Goal: Task Accomplishment & Management: Complete application form

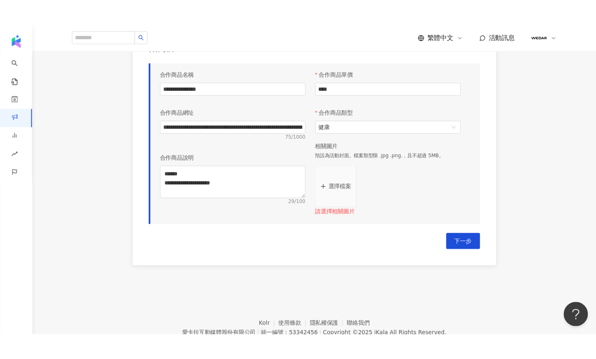
scroll to position [426, 0]
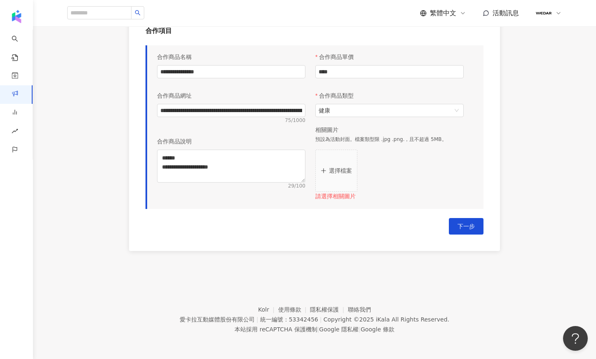
click at [342, 172] on p "選擇檔案" at bounding box center [340, 170] width 23 height 7
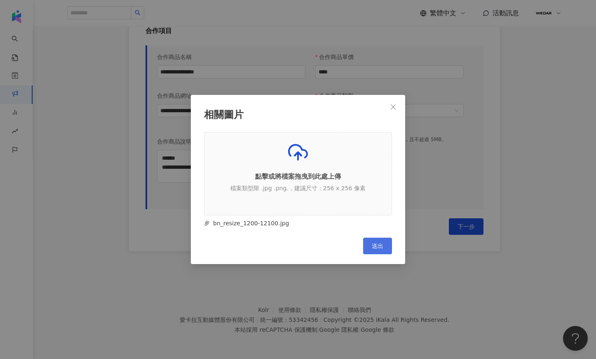
click at [384, 221] on button "送出" at bounding box center [377, 246] width 29 height 16
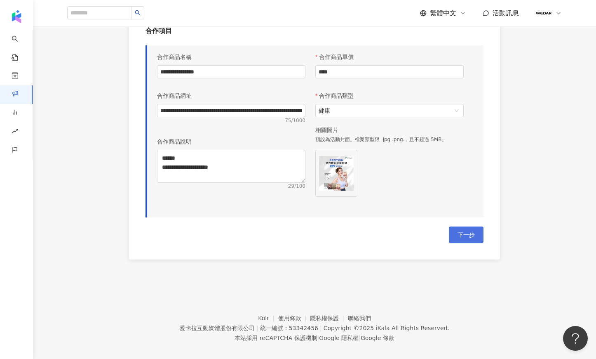
click at [448, 221] on span "下一步" at bounding box center [466, 234] width 17 height 7
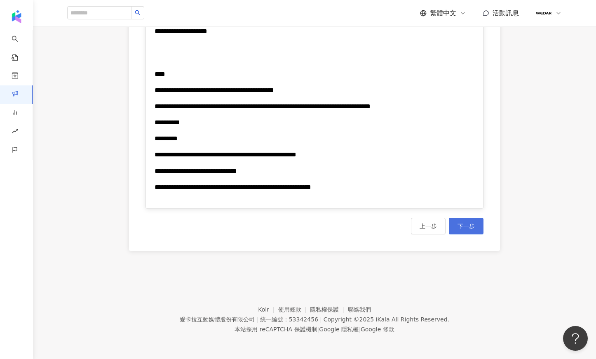
scroll to position [1324, 0]
click at [448, 221] on button "下一步" at bounding box center [466, 226] width 35 height 16
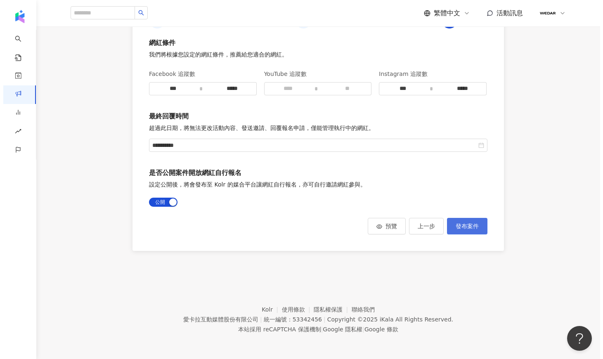
scroll to position [212, 0]
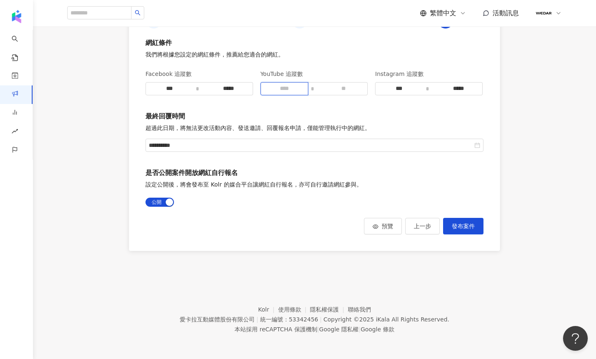
click at [283, 92] on input at bounding box center [284, 88] width 47 height 12
type input "*"
drag, startPoint x: 213, startPoint y: 89, endPoint x: 253, endPoint y: 87, distance: 39.6
click at [253, 87] on div "*****" at bounding box center [229, 88] width 48 height 13
click at [337, 89] on input at bounding box center [343, 88] width 47 height 12
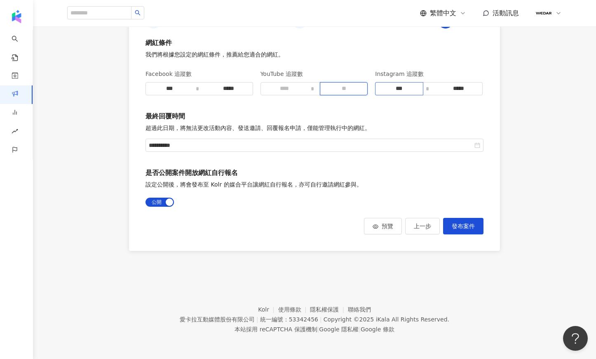
paste input "*****"
type input "*****"
click at [288, 91] on input at bounding box center [284, 88] width 47 height 12
paste input "*****"
drag, startPoint x: 287, startPoint y: 89, endPoint x: 301, endPoint y: 89, distance: 13.6
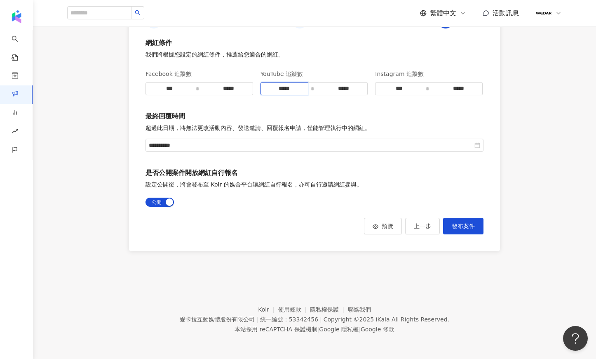
click at [301, 89] on input "*****" at bounding box center [284, 88] width 47 height 12
type input "***"
click at [448, 221] on span "發布案件" at bounding box center [463, 226] width 23 height 7
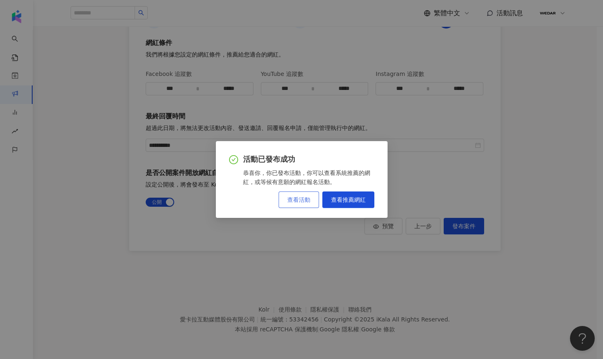
click at [306, 203] on button "查看活動" at bounding box center [298, 199] width 40 height 16
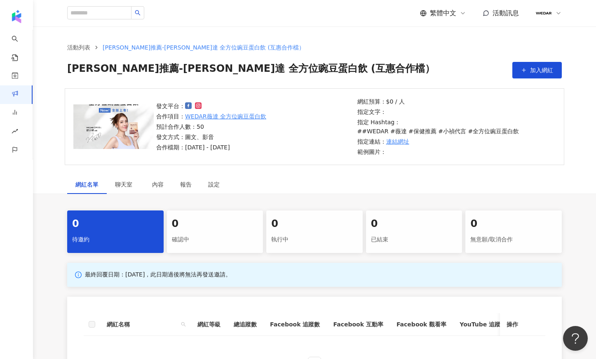
click at [238, 113] on link "WEDAR薇達 全方位豌豆蛋白飲" at bounding box center [225, 116] width 81 height 9
click at [402, 137] on link "連結網址" at bounding box center [397, 141] width 23 height 9
click at [163, 176] on div "內容" at bounding box center [158, 184] width 28 height 19
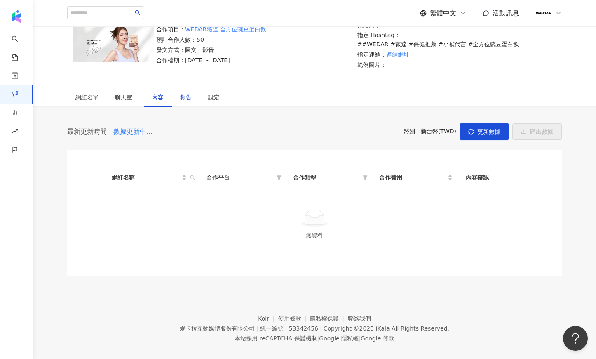
click at [184, 93] on div "報告" at bounding box center [186, 97] width 12 height 9
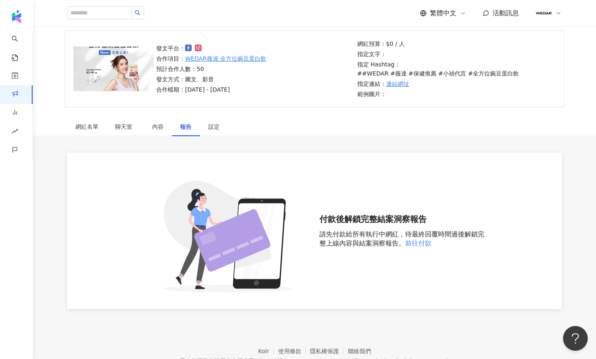
scroll to position [87, 0]
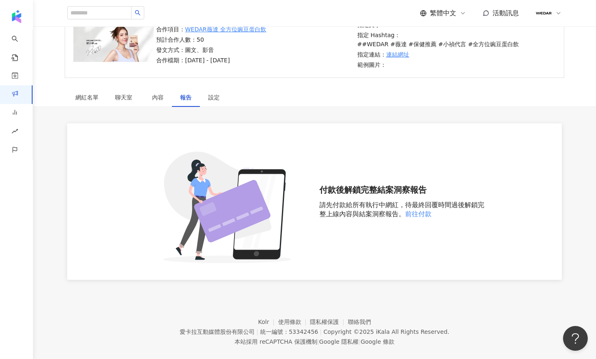
click at [216, 98] on div "網紅名單 聊天室 內容 報告 設定 0 待邀約 0 確認中 0 執行中 0 已結束 0 無意願/取消合作 最終回覆日期：2025/10/31，此日期過後將無法…" at bounding box center [314, 184] width 563 height 192
click at [216, 94] on div "設定" at bounding box center [214, 97] width 28 height 19
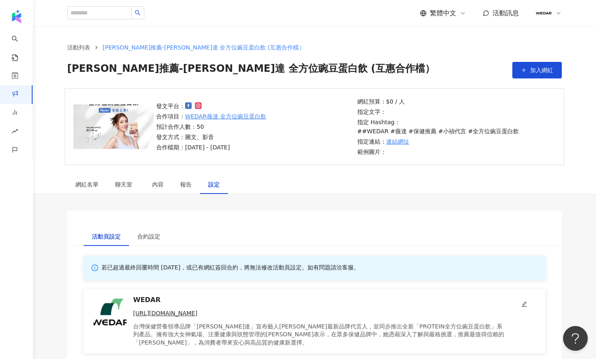
click at [448, 10] on icon at bounding box center [559, 13] width 7 height 7
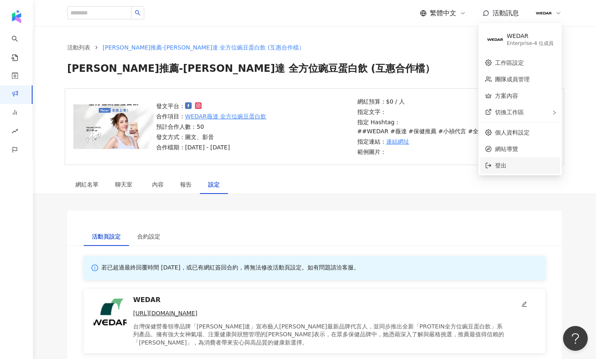
click at [448, 165] on span "登出" at bounding box center [525, 165] width 60 height 9
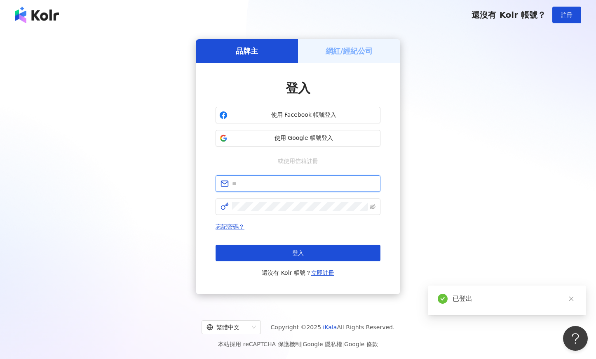
type input "**********"
click at [360, 49] on h5 "網紅/經紀公司" at bounding box center [349, 51] width 47 height 10
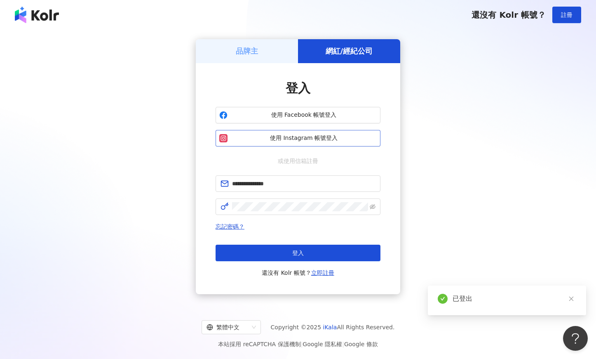
click at [314, 140] on span "使用 Instagram 帳號登入" at bounding box center [304, 138] width 146 height 8
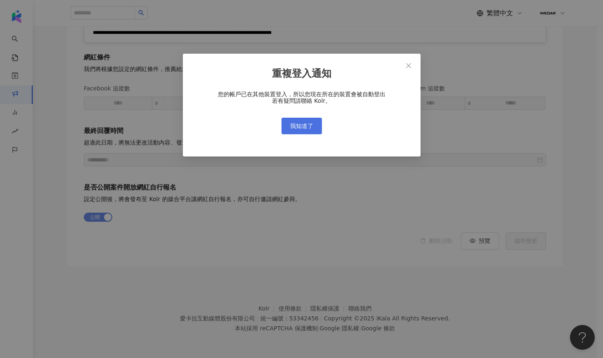
click at [314, 127] on button "我知道了" at bounding box center [301, 126] width 40 height 16
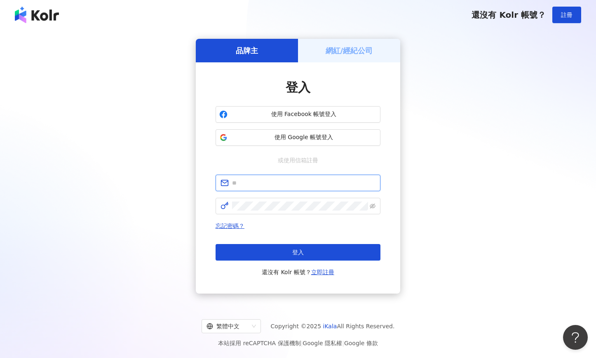
type input "**********"
click at [339, 42] on div "網紅/經紀公司" at bounding box center [349, 51] width 102 height 24
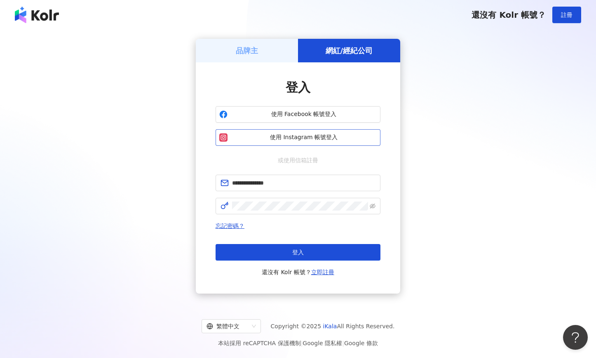
click at [299, 136] on span "使用 Instagram 帳號登入" at bounding box center [304, 137] width 146 height 8
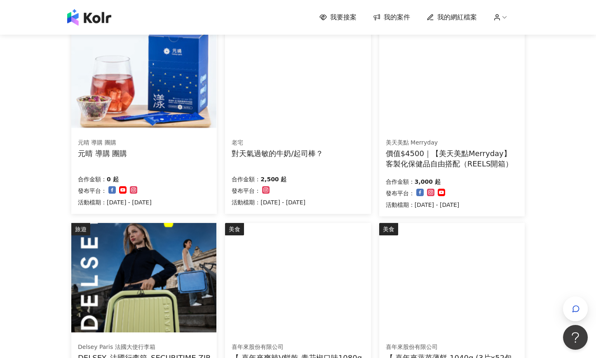
scroll to position [505, 0]
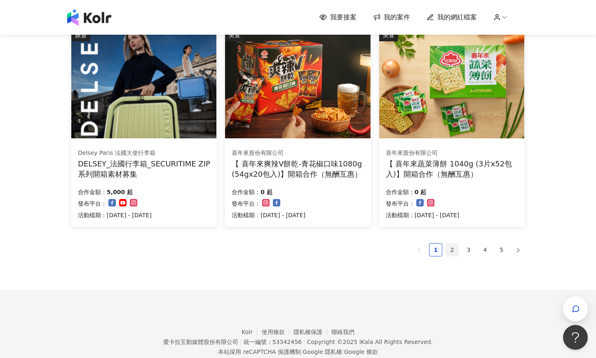
click at [448, 252] on link "2" at bounding box center [452, 249] width 12 height 12
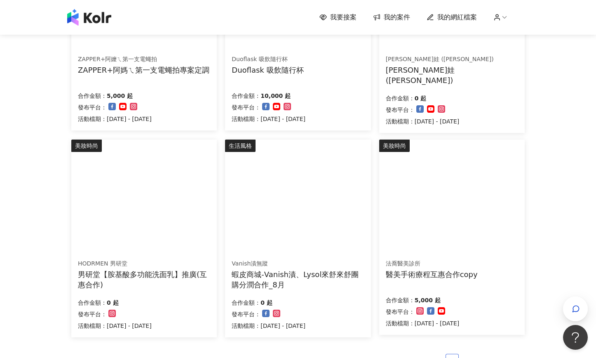
scroll to position [417, 0]
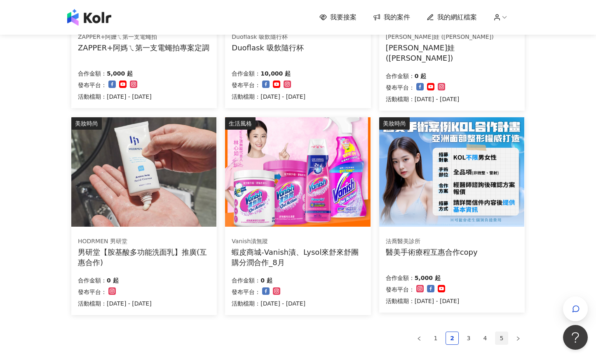
click at [500, 332] on link "5" at bounding box center [502, 338] width 12 height 12
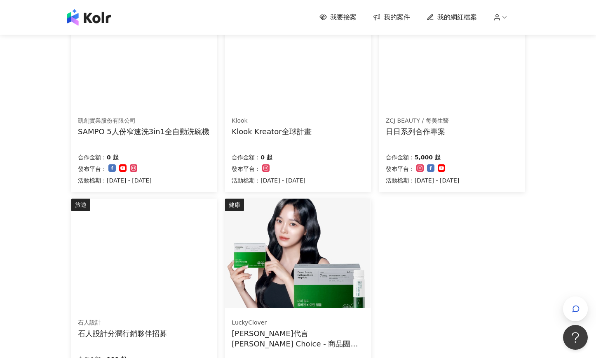
scroll to position [526, 0]
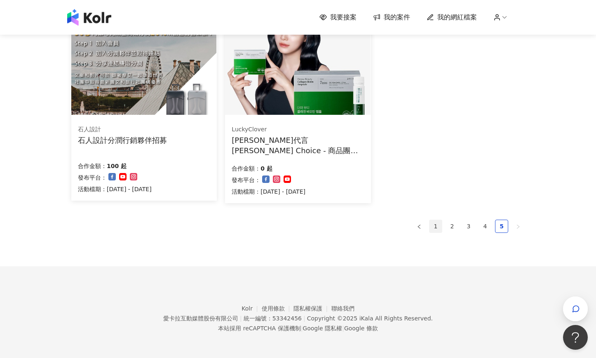
click at [430, 227] on link "1" at bounding box center [436, 226] width 12 height 12
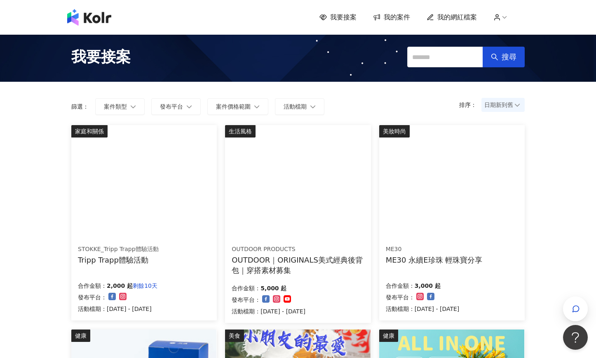
scroll to position [0, 0]
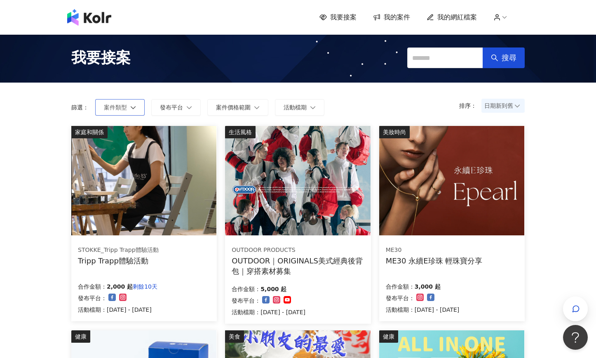
click at [128, 112] on button "案件類型" at bounding box center [119, 107] width 49 height 16
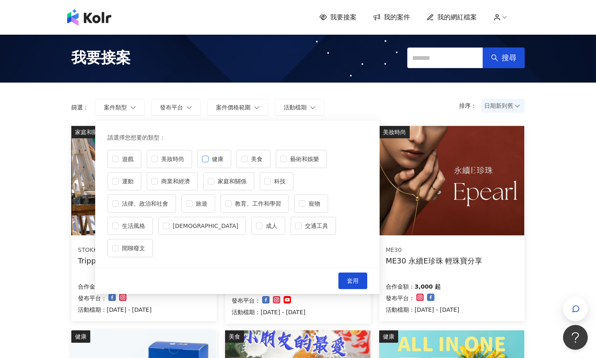
click at [209, 155] on span "健康" at bounding box center [218, 158] width 18 height 9
click at [363, 272] on button "套用" at bounding box center [353, 280] width 29 height 16
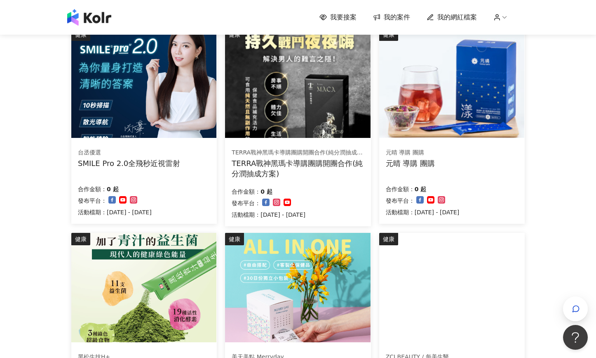
scroll to position [10, 0]
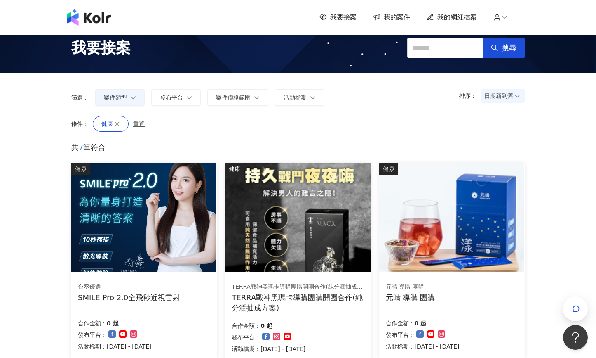
click at [501, 17] on icon at bounding box center [497, 17] width 7 height 7
click at [519, 73] on li "登出" at bounding box center [520, 65] width 43 height 16
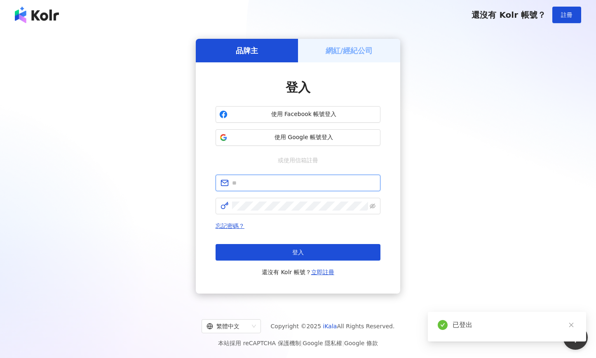
type input "**********"
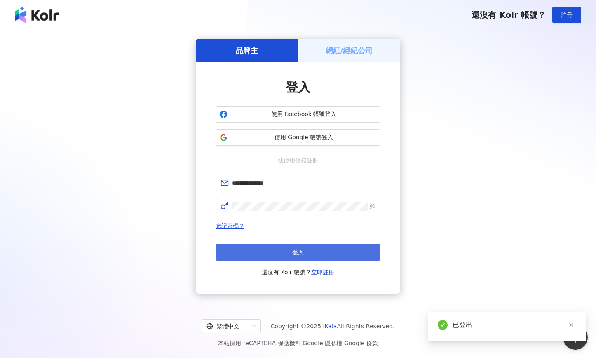
click at [311, 250] on button "登入" at bounding box center [298, 252] width 165 height 16
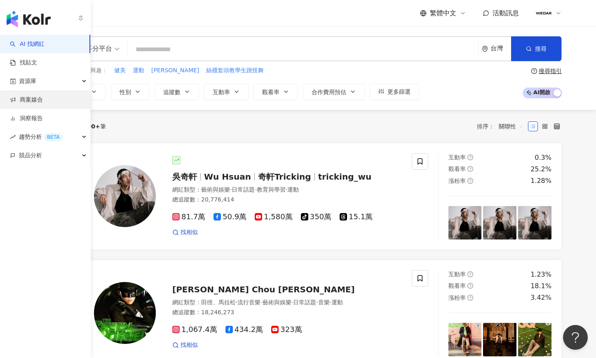
click at [43, 101] on link "商案媒合" at bounding box center [26, 100] width 33 height 8
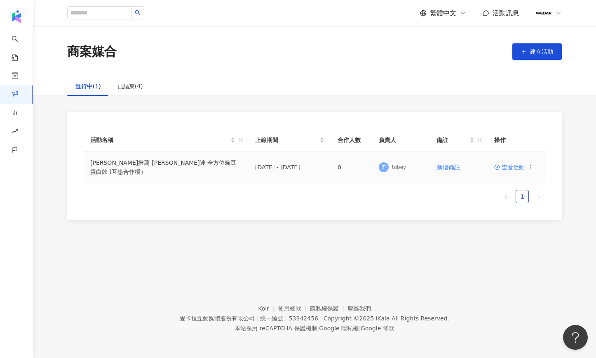
click at [518, 170] on span "查看活動" at bounding box center [510, 167] width 31 height 6
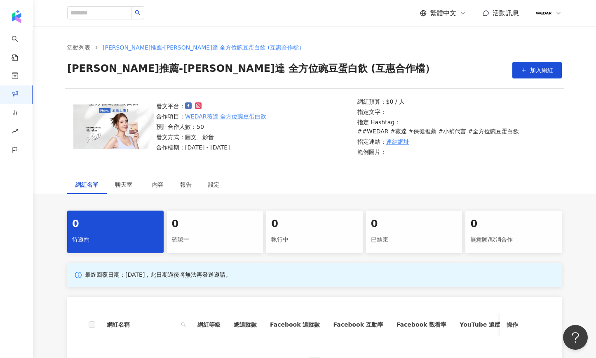
drag, startPoint x: 180, startPoint y: 144, endPoint x: 275, endPoint y: 142, distance: 95.3
click at [275, 142] on div "發文平台： 合作項目： WEDAR薇達 全方位豌豆蛋白飲 預計合作人數：50 發文方式：圖文、影音 合作檔期：2025/9/21 - 2025/10/31" at bounding box center [254, 126] width 201 height 50
click at [245, 149] on div "發文平台： 合作項目： WEDAR薇達 全方位豌豆蛋白飲 預計合作人數：50 發文方式：圖文、影音 合作檔期：2025/9/21 - 2025/10/31 網…" at bounding box center [315, 126] width 500 height 77
click at [220, 175] on div "設定" at bounding box center [214, 184] width 28 height 19
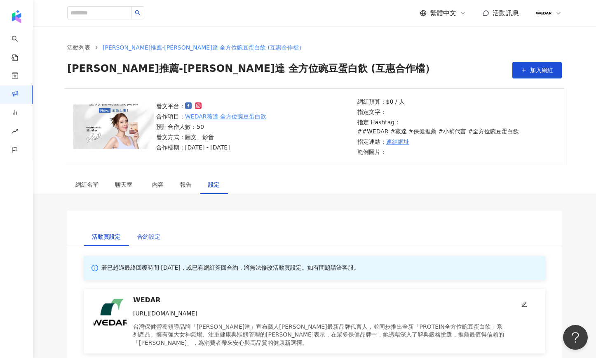
click at [160, 232] on div "合約設定" at bounding box center [148, 236] width 23 height 9
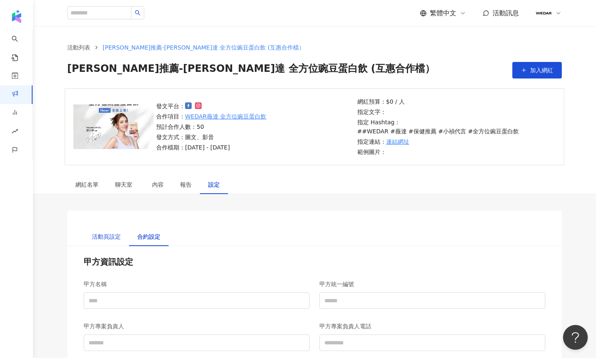
click at [104, 232] on div "活動頁設定" at bounding box center [106, 236] width 29 height 9
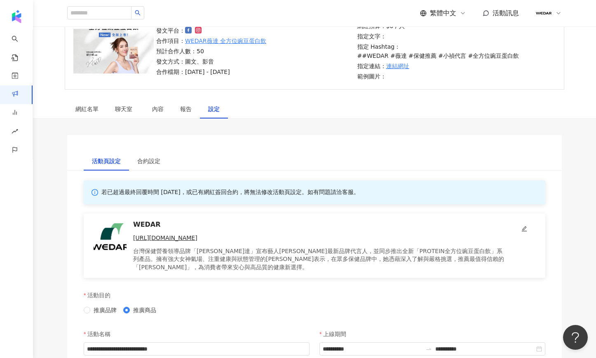
scroll to position [247, 0]
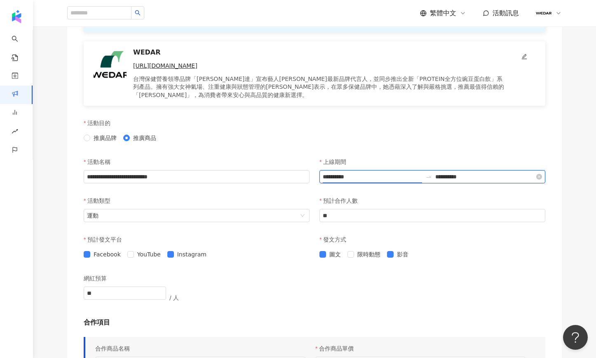
click at [345, 172] on input "**********" at bounding box center [372, 176] width 99 height 9
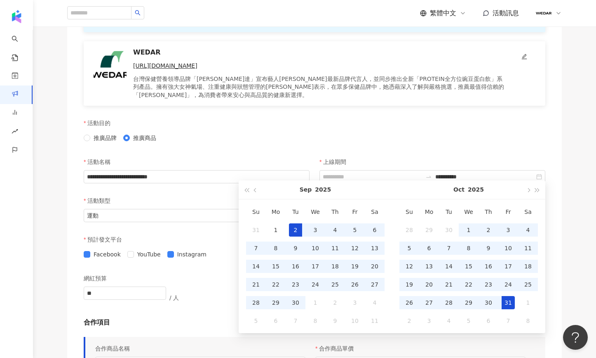
click at [294, 227] on div "2" at bounding box center [295, 229] width 13 height 13
click at [402, 117] on div "活動目的 推廣品牌 推廣商品" at bounding box center [315, 134] width 472 height 39
type input "**********"
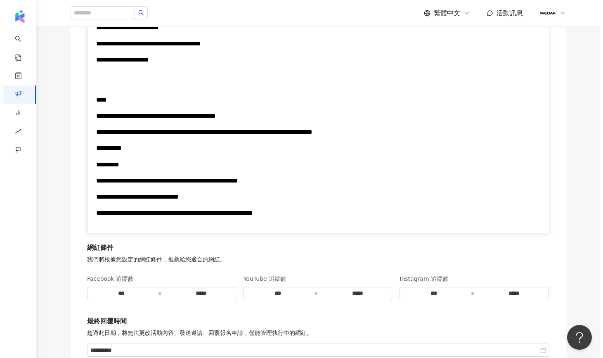
scroll to position [1932, 0]
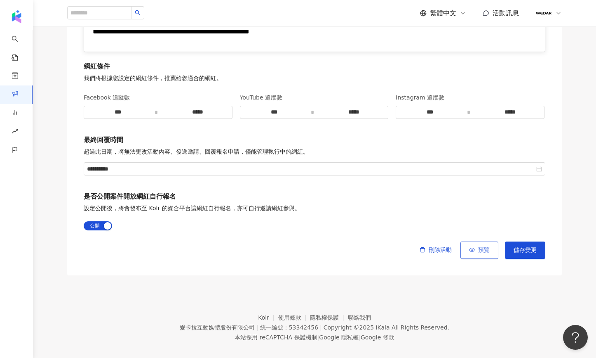
click at [489, 247] on span "預覽" at bounding box center [484, 250] width 12 height 7
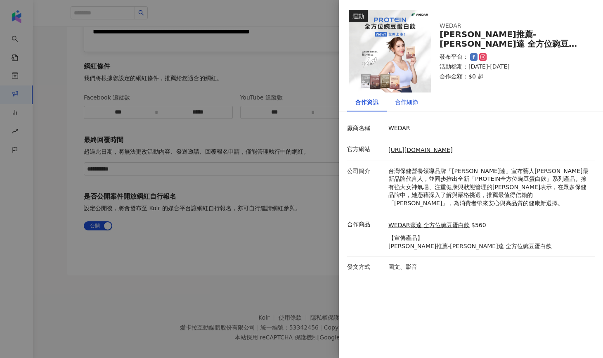
click at [406, 101] on div "合作細節" at bounding box center [406, 101] width 23 height 9
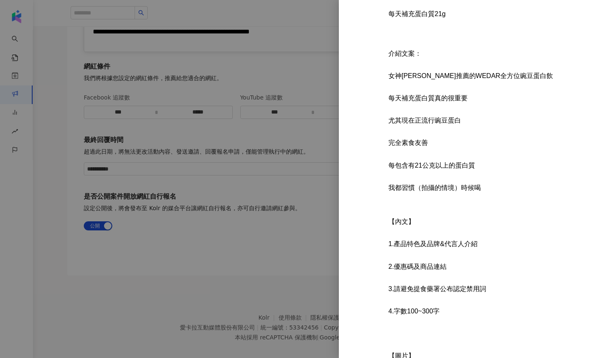
scroll to position [484, 0]
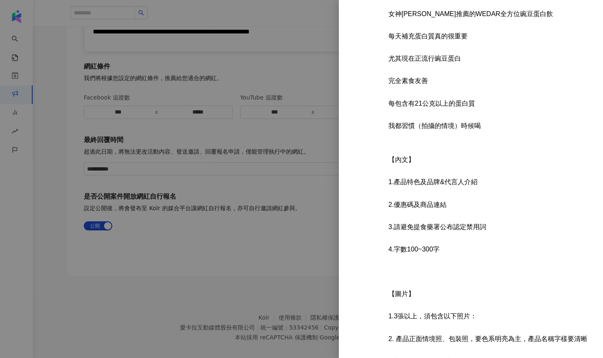
click at [312, 230] on div at bounding box center [301, 179] width 603 height 358
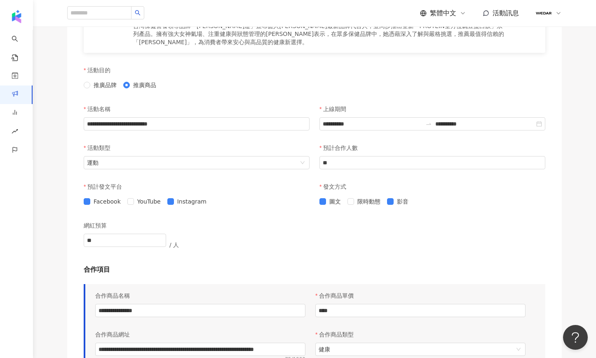
scroll to position [0, 0]
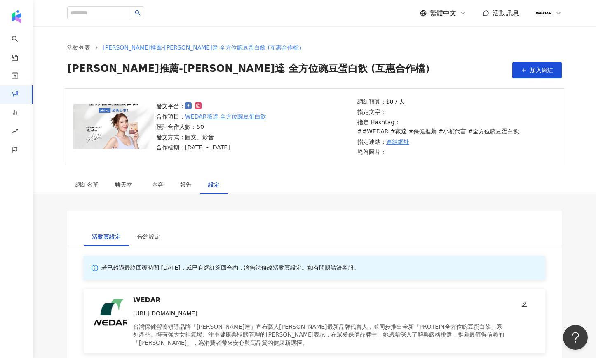
drag, startPoint x: 516, startPoint y: 146, endPoint x: 54, endPoint y: 230, distance: 469.8
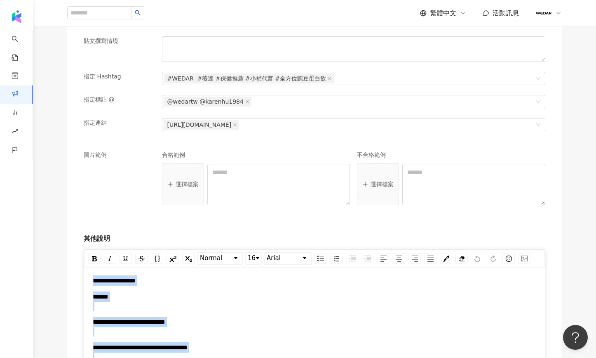
scroll to position [789, 0]
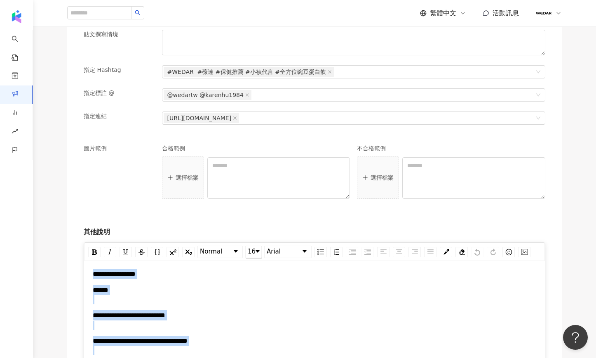
click at [258, 246] on link "16" at bounding box center [254, 252] width 16 height 12
click at [251, 299] on li "12" at bounding box center [253, 304] width 14 height 10
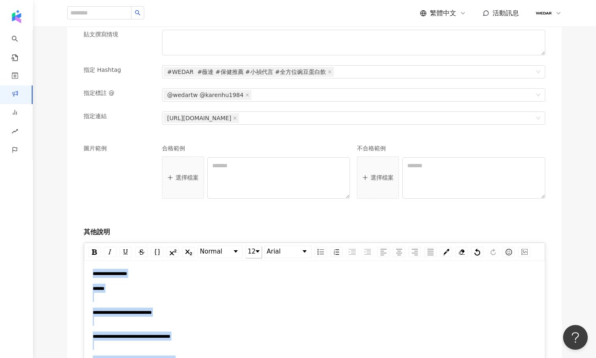
click at [263, 289] on div "******" at bounding box center [315, 292] width 444 height 18
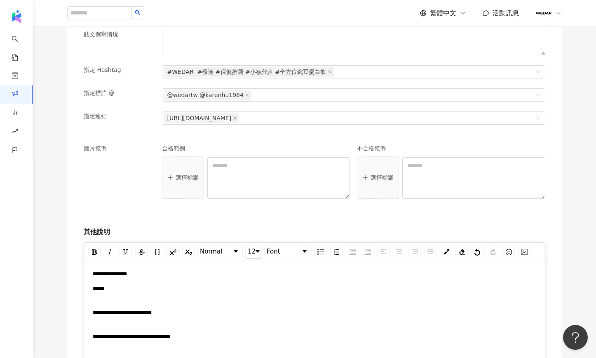
click at [97, 313] on div "**********" at bounding box center [315, 316] width 444 height 18
click at [106, 332] on div "**********" at bounding box center [315, 331] width 444 height 18
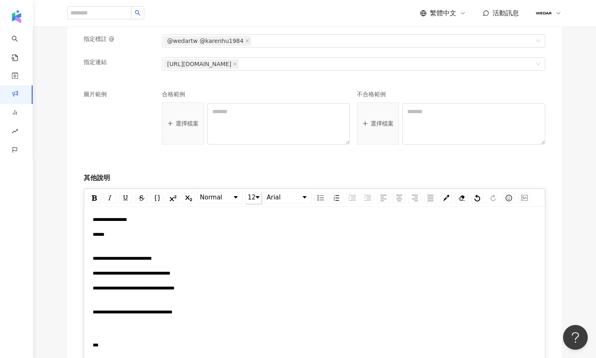
scroll to position [851, 0]
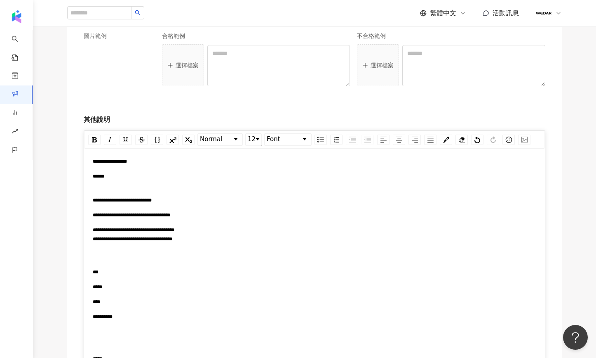
scroll to position [903, 0]
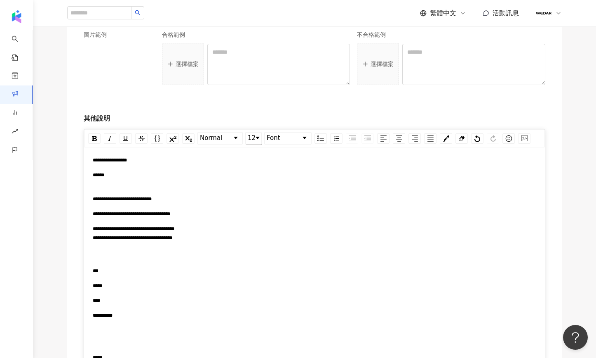
click at [99, 337] on div "**********" at bounding box center [315, 328] width 444 height 36
click at [98, 252] on div "**********" at bounding box center [315, 242] width 444 height 36
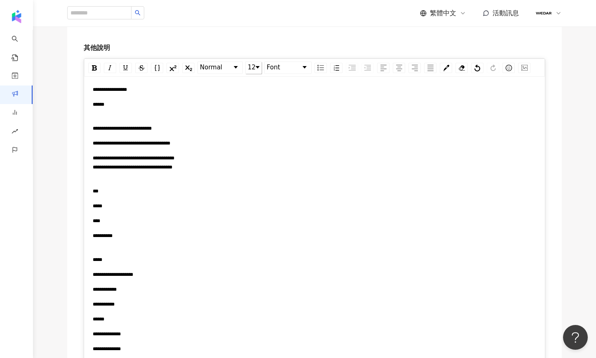
scroll to position [998, 0]
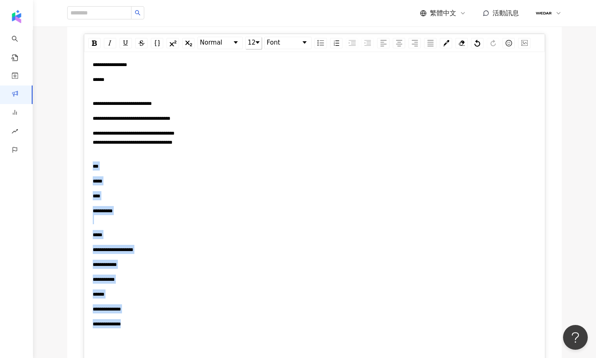
drag, startPoint x: 93, startPoint y: 158, endPoint x: 210, endPoint y: 320, distance: 199.1
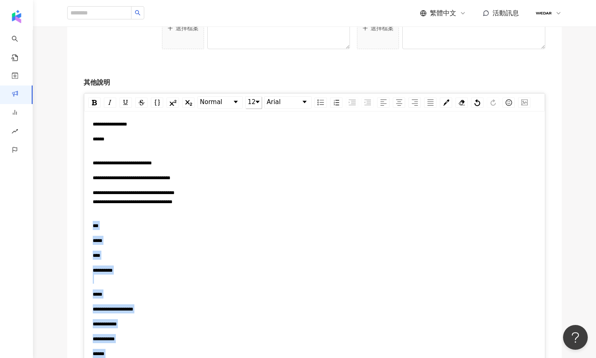
scroll to position [931, 0]
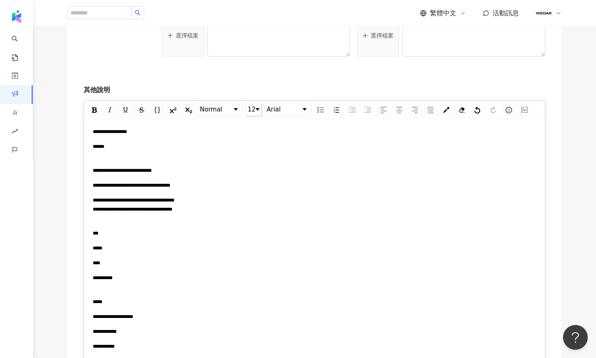
click at [188, 146] on div "******" at bounding box center [315, 150] width 444 height 18
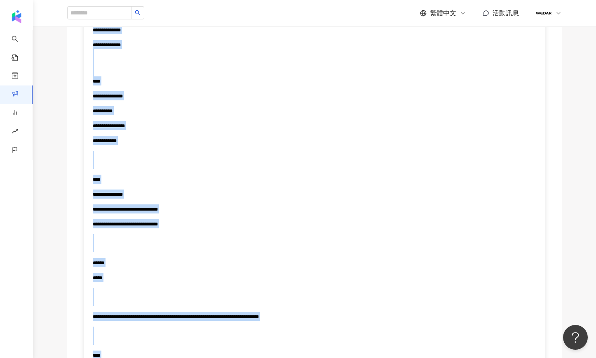
scroll to position [1831, 0]
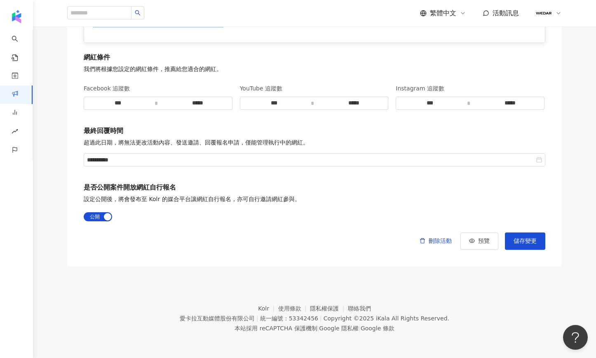
drag, startPoint x: 94, startPoint y: 120, endPoint x: 353, endPoint y: 120, distance: 258.6
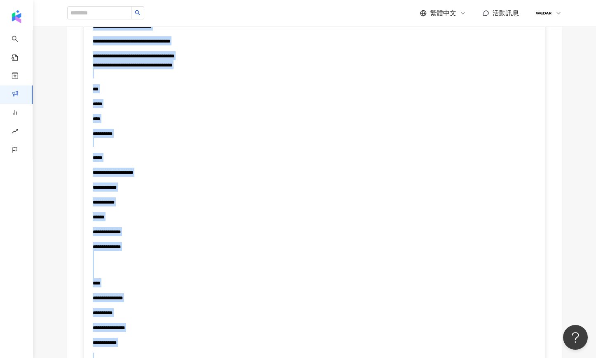
scroll to position [835, 0]
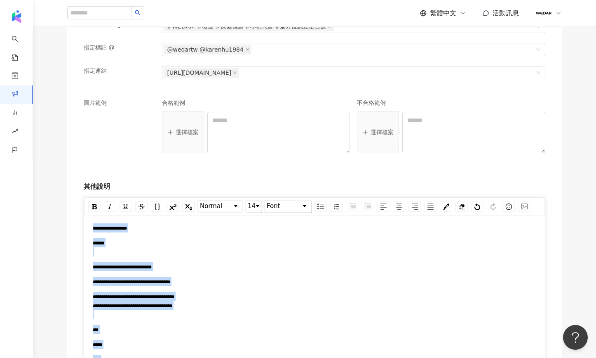
click at [289, 201] on link "Font" at bounding box center [288, 206] width 47 height 12
click at [289, 212] on li "Arial" at bounding box center [293, 217] width 57 height 10
click at [384, 203] on img "rdw-textalign-control" at bounding box center [384, 206] width 6 height 6
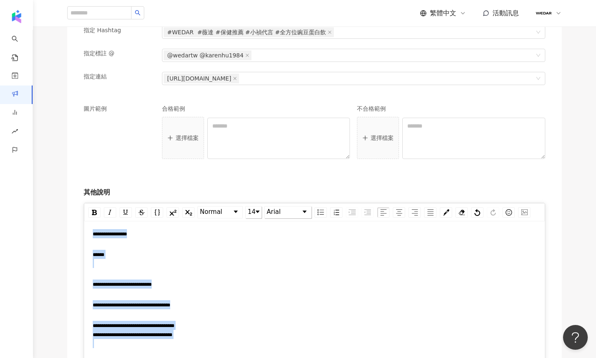
click at [104, 250] on div "******" at bounding box center [99, 259] width 12 height 18
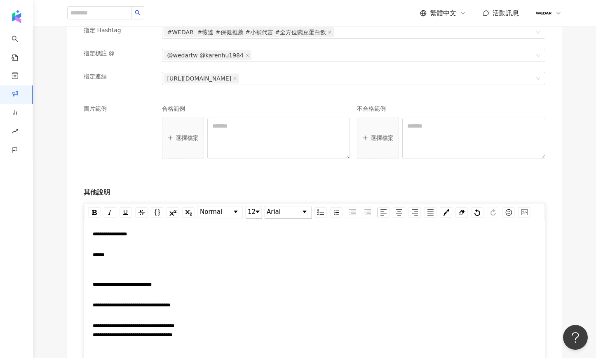
click at [104, 258] on div "******" at bounding box center [99, 259] width 12 height 18
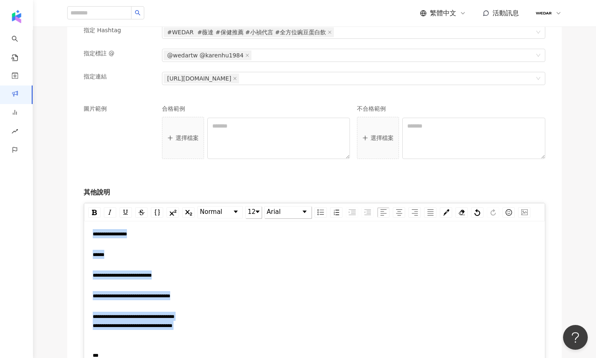
drag, startPoint x: 299, startPoint y: 320, endPoint x: 80, endPoint y: 221, distance: 240.2
click at [349, 209] on img "rdw-list-control" at bounding box center [352, 212] width 7 height 6
click at [372, 207] on div "rdw-list-control" at bounding box center [368, 212] width 12 height 10
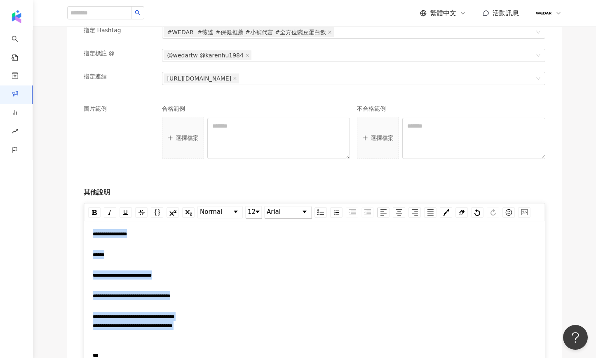
click at [262, 233] on div "**********" at bounding box center [315, 233] width 444 height 21
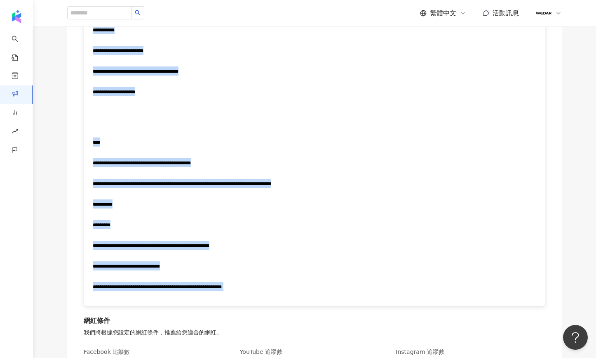
scroll to position [2088, 0]
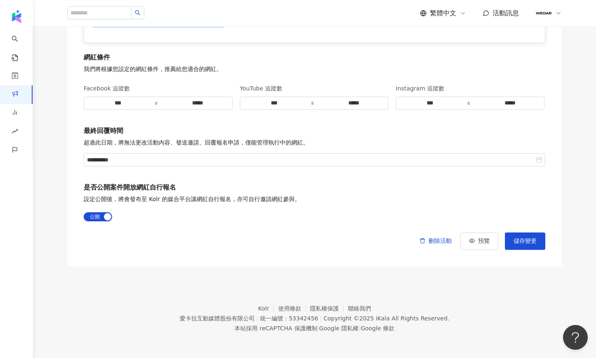
drag, startPoint x: 92, startPoint y: 224, endPoint x: 289, endPoint y: 260, distance: 199.6
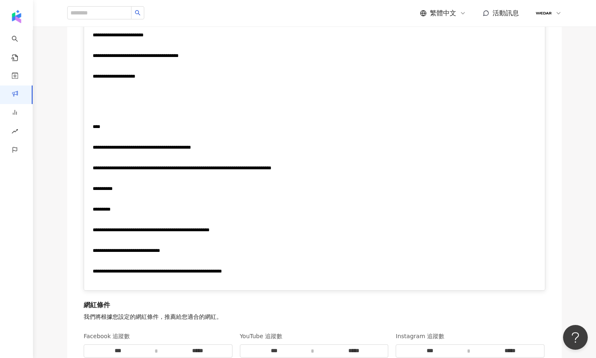
scroll to position [781, 0]
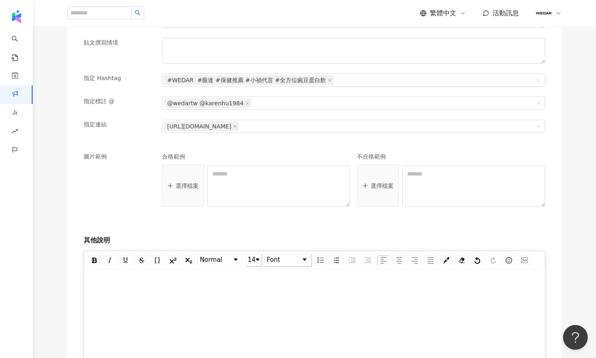
click at [97, 271] on div "rdw-editor" at bounding box center [315, 281] width 444 height 21
click at [106, 271] on div "rdw-editor" at bounding box center [315, 281] width 444 height 21
click at [115, 271] on div "rdw-editor" at bounding box center [315, 281] width 444 height 21
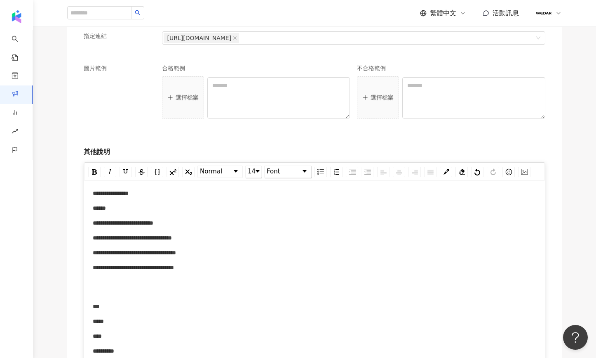
scroll to position [967, 0]
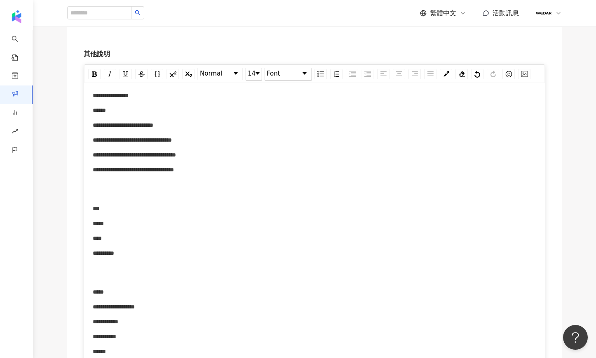
click at [100, 267] on div "rdw-editor" at bounding box center [315, 272] width 444 height 18
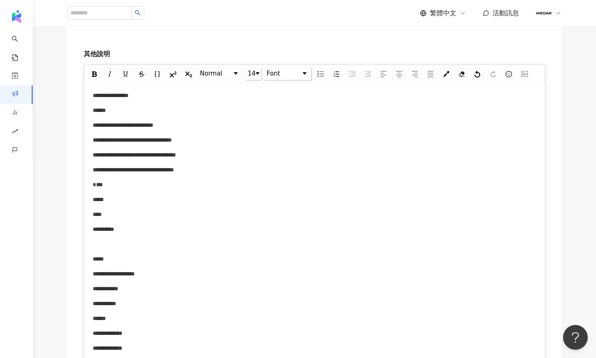
click at [117, 245] on div "rdw-editor" at bounding box center [315, 243] width 444 height 9
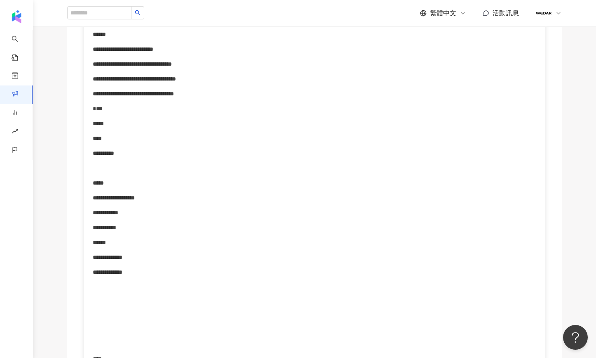
scroll to position [1141, 0]
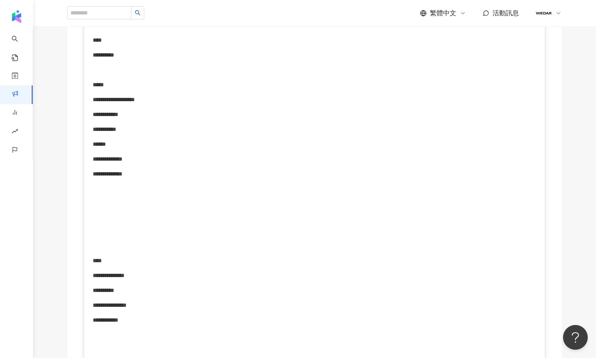
click at [126, 247] on div "rdw-editor" at bounding box center [315, 241] width 444 height 18
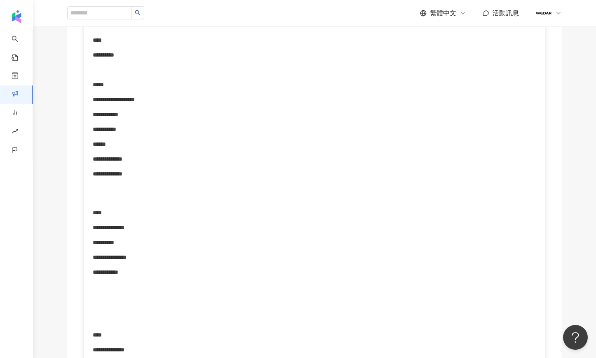
click at [112, 196] on div "rdw-editor" at bounding box center [315, 193] width 444 height 18
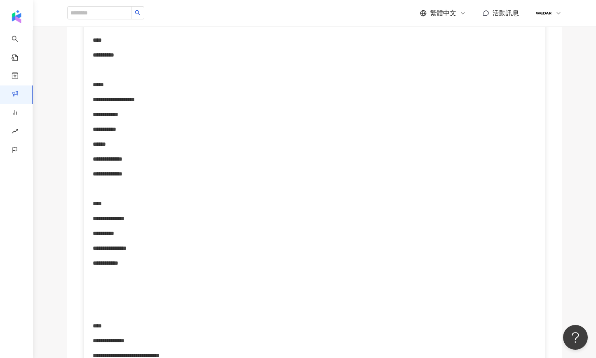
click at [108, 302] on div "rdw-editor" at bounding box center [315, 306] width 444 height 18
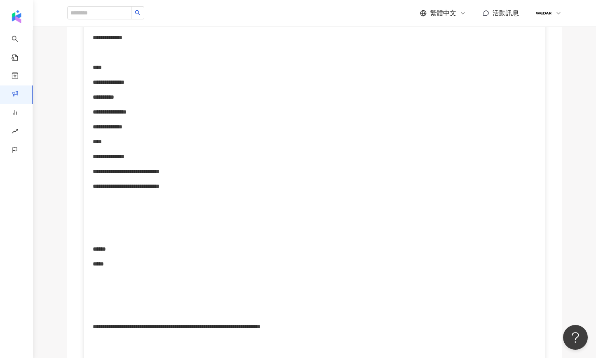
scroll to position [1283, 0]
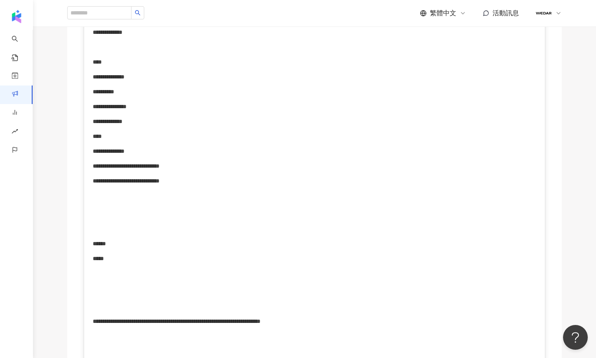
click at [113, 233] on div "rdw-editor" at bounding box center [315, 224] width 444 height 18
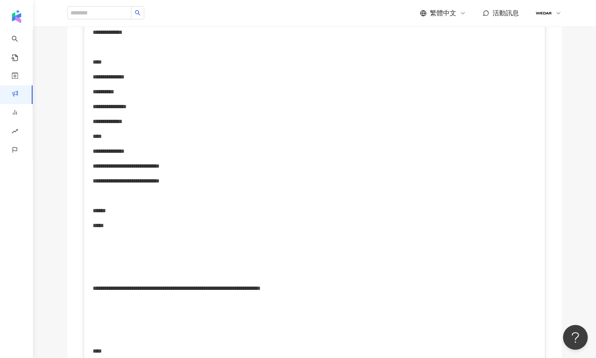
click at [107, 275] on div "rdw-editor" at bounding box center [315, 268] width 444 height 18
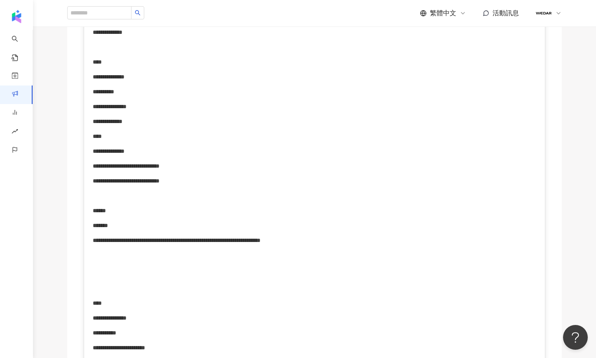
click at [106, 292] on div "rdw-editor" at bounding box center [315, 283] width 444 height 18
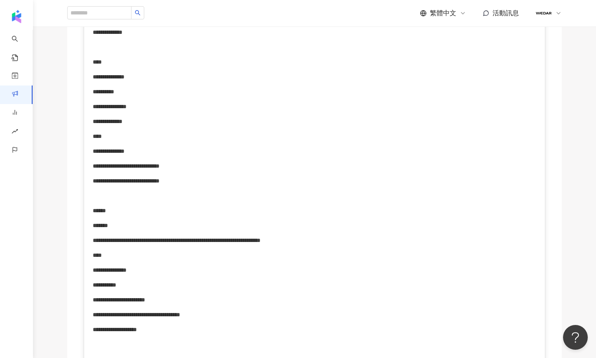
click at [106, 248] on div "**********" at bounding box center [315, 137] width 444 height 725
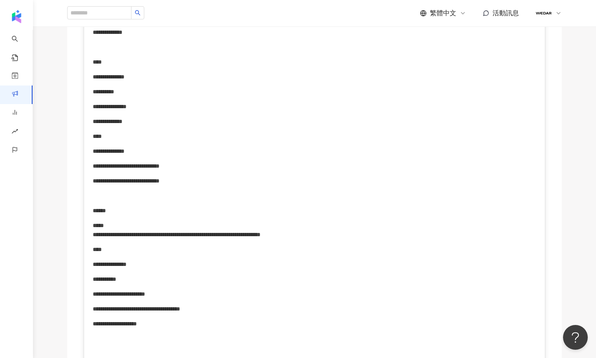
click at [128, 237] on span "**********" at bounding box center [177, 229] width 168 height 15
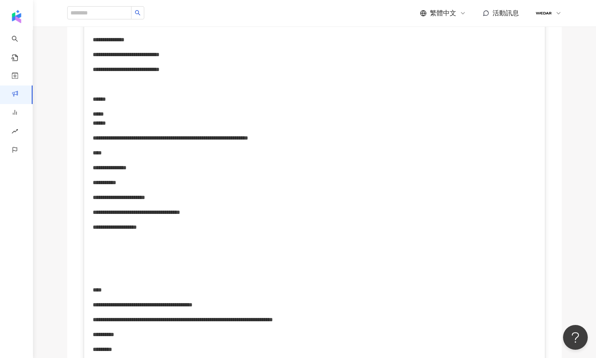
scroll to position [1396, 0]
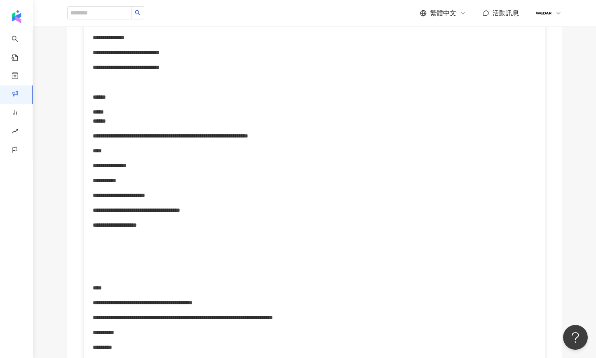
click at [132, 276] on div "rdw-editor" at bounding box center [315, 268] width 444 height 18
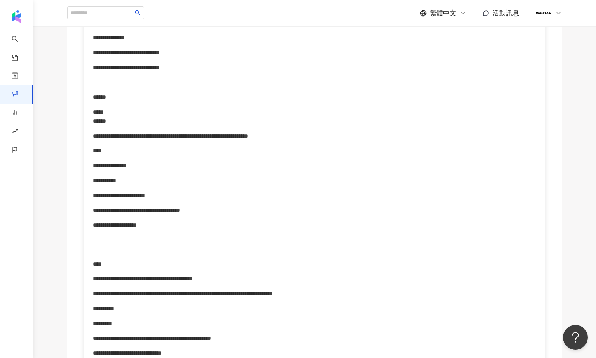
click at [103, 253] on div "rdw-editor" at bounding box center [315, 244] width 444 height 18
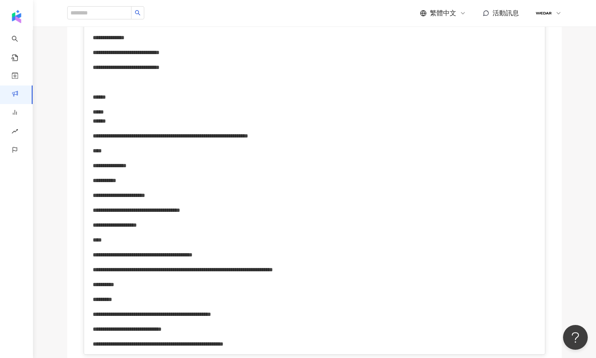
scroll to position [1684, 0]
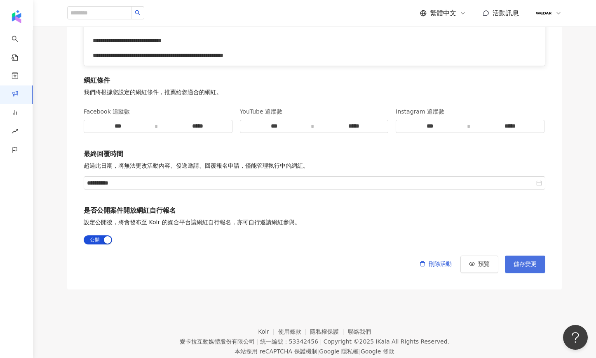
click at [520, 267] on span "儲存變更" at bounding box center [525, 264] width 23 height 7
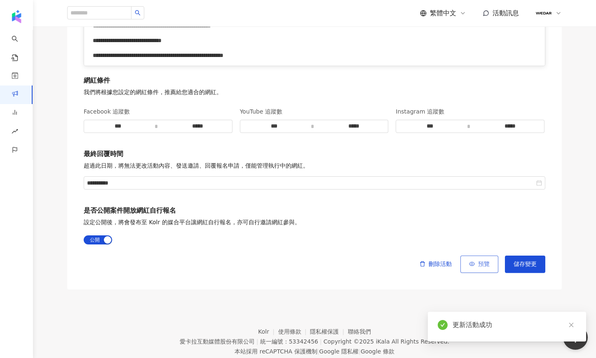
click at [476, 273] on button "預覽" at bounding box center [480, 263] width 38 height 17
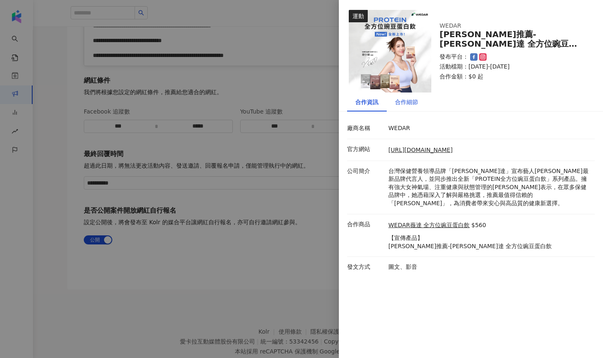
click at [410, 101] on div "合作細節" at bounding box center [406, 101] width 23 height 9
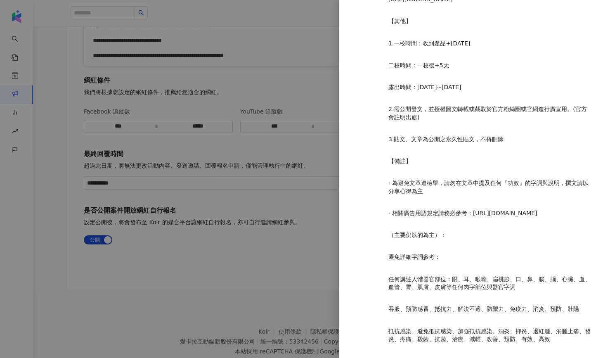
scroll to position [919, 0]
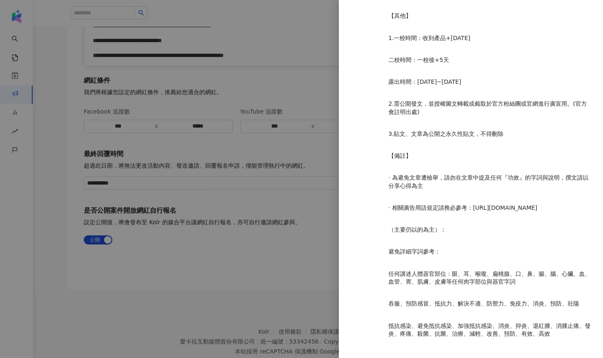
click at [325, 195] on div at bounding box center [301, 179] width 603 height 358
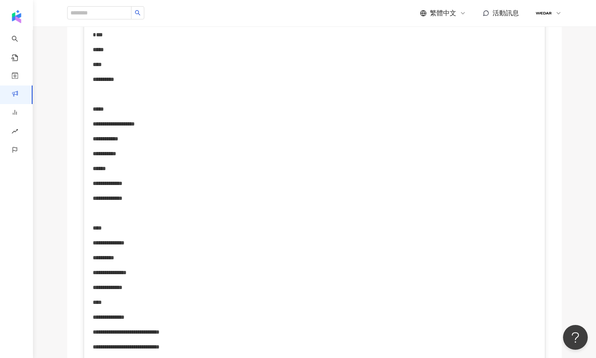
scroll to position [767, 0]
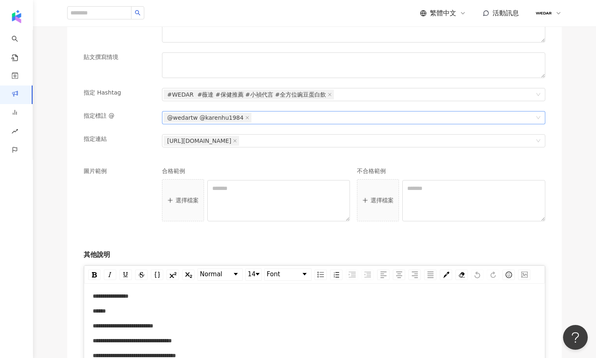
click at [205, 113] on span "@wedartw @karenhu1984" at bounding box center [205, 117] width 76 height 9
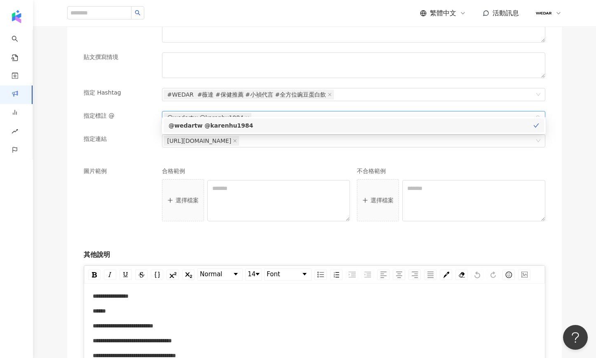
click at [208, 127] on div "@wedartw @karenhu1984" at bounding box center [351, 125] width 365 height 9
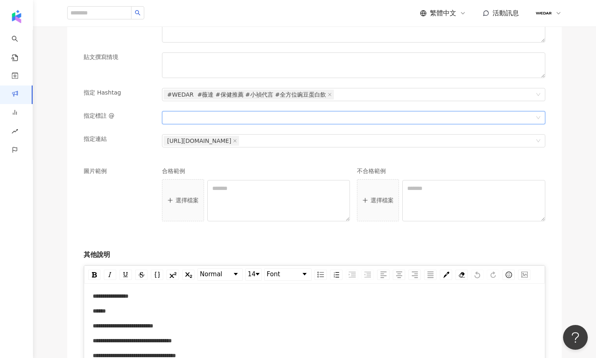
click at [208, 114] on div at bounding box center [350, 117] width 372 height 6
click at [217, 111] on div at bounding box center [354, 117] width 384 height 13
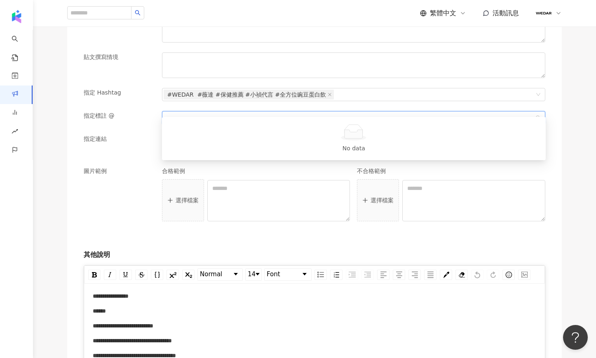
paste input "********"
type input "********"
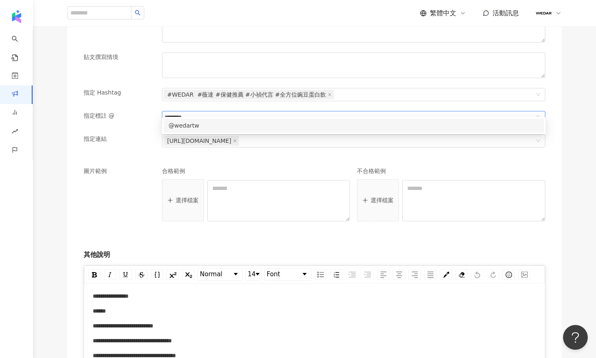
click at [210, 129] on div "@wedartw" at bounding box center [354, 125] width 371 height 9
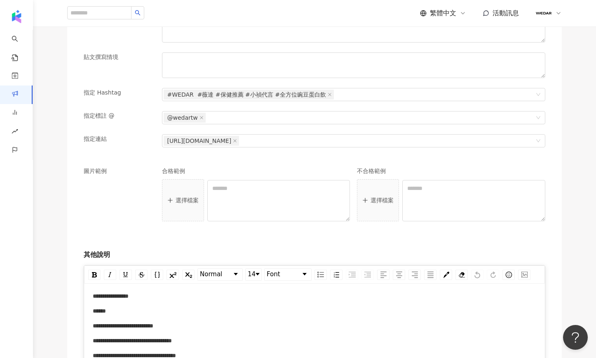
click at [216, 157] on div "圖片範例 合格範例 選擇檔案 不合格範例 選擇檔案" at bounding box center [314, 203] width 469 height 93
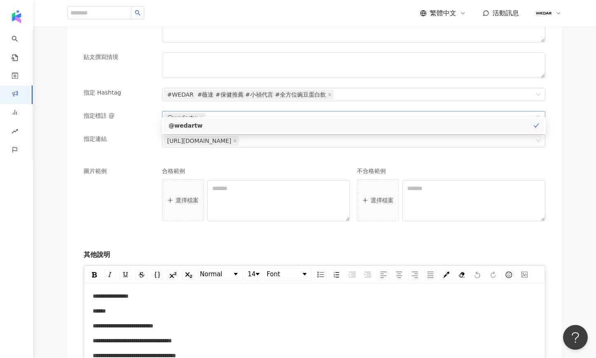
click at [237, 112] on div "@wedartw" at bounding box center [350, 118] width 372 height 12
paste input "**********"
type input "**********"
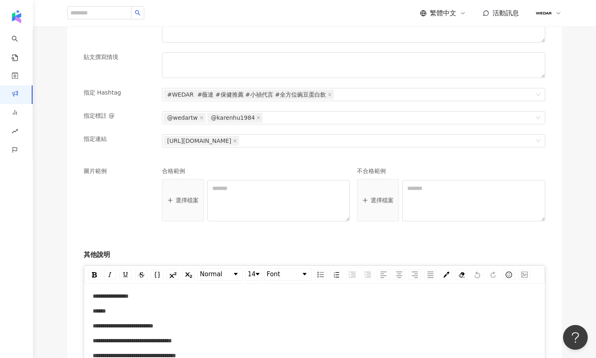
click at [231, 157] on div "圖片範例 合格範例 選擇檔案 不合格範例 選擇檔案" at bounding box center [314, 203] width 469 height 93
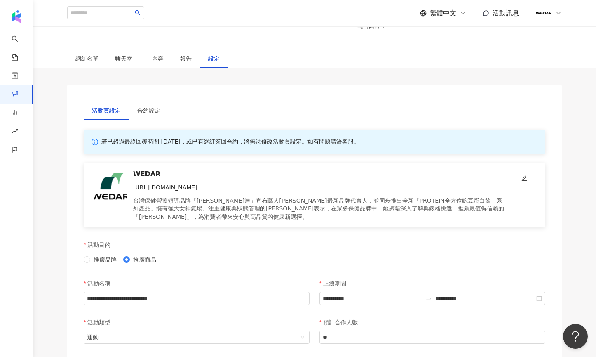
scroll to position [289, 0]
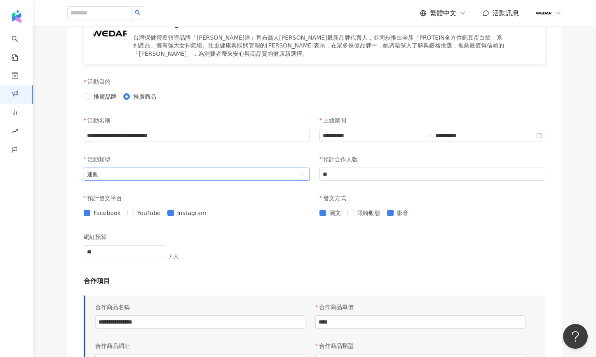
click at [309, 167] on div "運動" at bounding box center [197, 173] width 226 height 13
click at [425, 228] on div "網紅預算 ** / 人" at bounding box center [315, 252] width 462 height 48
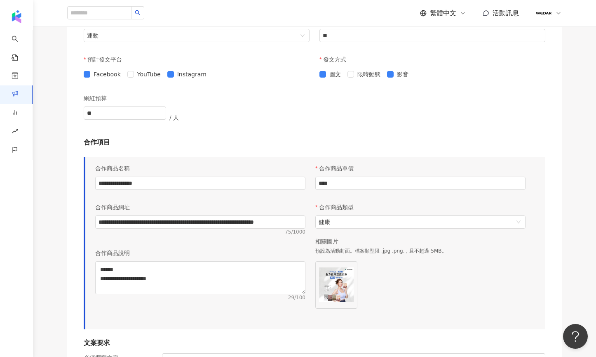
scroll to position [441, 0]
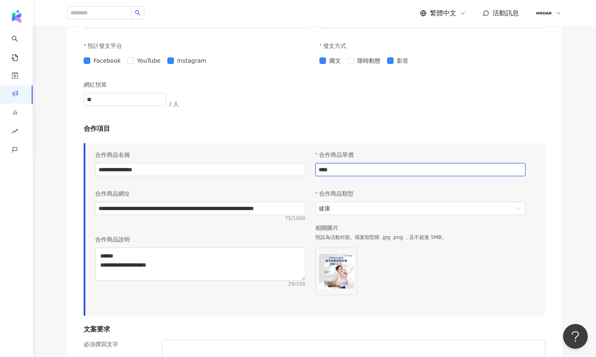
drag, startPoint x: 341, startPoint y: 160, endPoint x: 311, endPoint y: 160, distance: 30.5
click at [311, 160] on div "合作商品單價 **** 合作商品類型 健康 相關圖片 預設為活動封面。檔案類型限 .jpg .png.，且不超過 5MB。" at bounding box center [421, 226] width 220 height 160
type input "****"
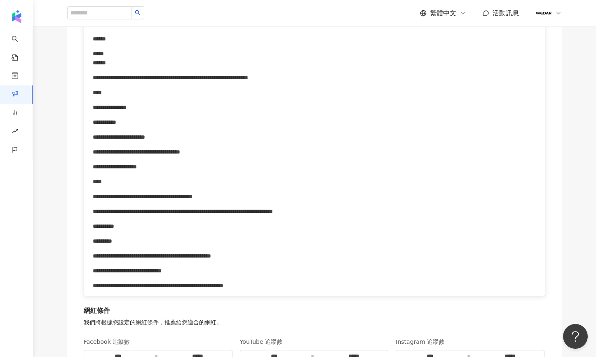
scroll to position [1717, 0]
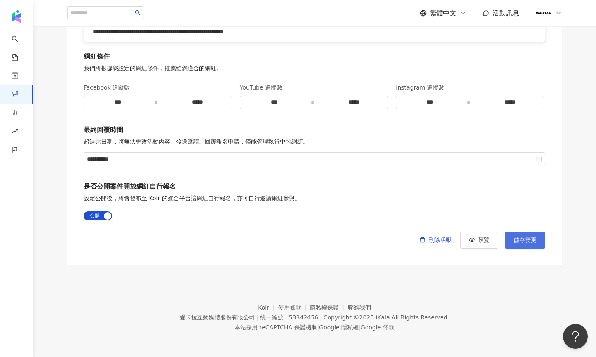
click at [527, 238] on span "儲存變更" at bounding box center [525, 240] width 23 height 7
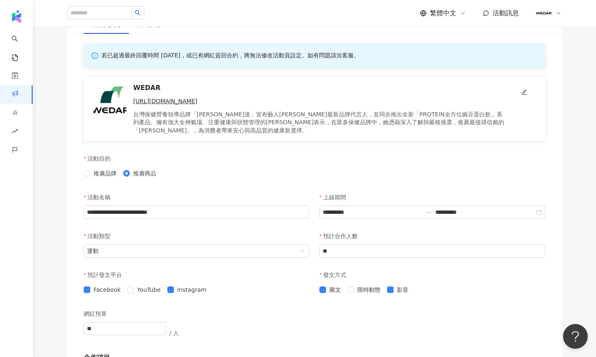
scroll to position [0, 0]
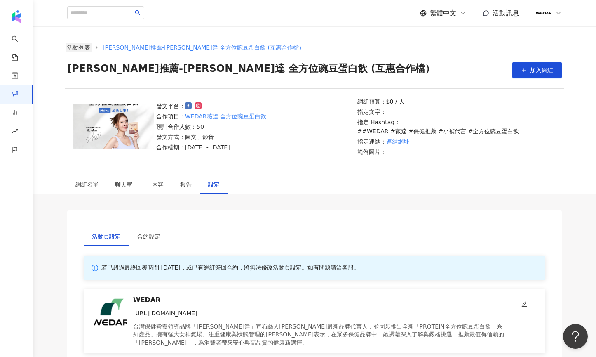
click at [84, 48] on link "活動列表" at bounding box center [79, 47] width 26 height 9
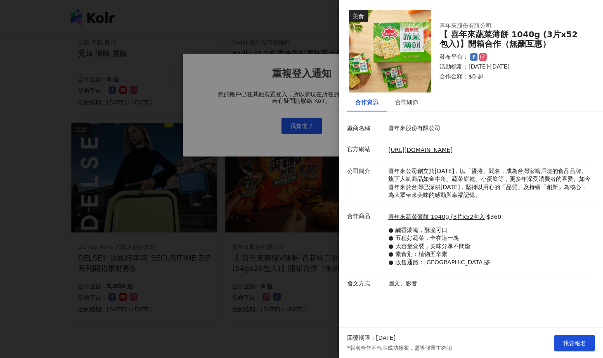
click at [308, 122] on div at bounding box center [301, 179] width 603 height 358
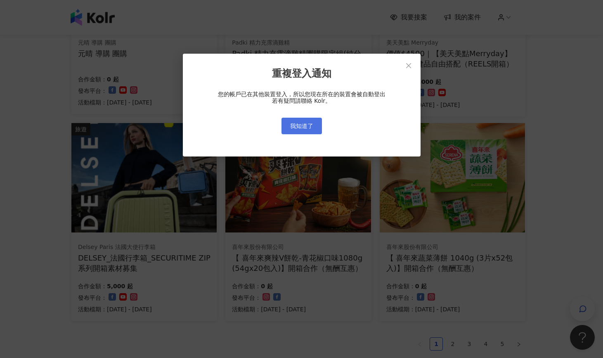
click at [309, 125] on span "我知道了" at bounding box center [301, 125] width 23 height 7
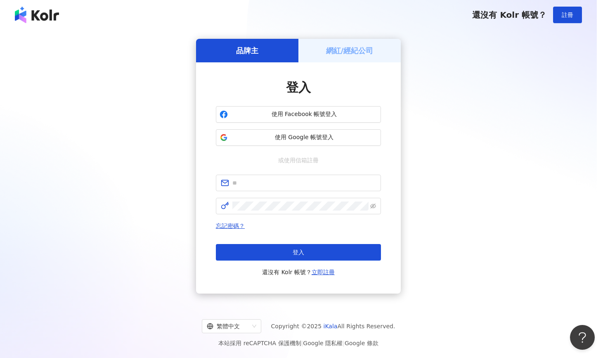
click at [310, 124] on div "重複登入通知 您的帳戶已在其他裝置登入，所以您現在所在的裝置會被自動登出 若有疑問請聯絡 Kolr。 我知道了" at bounding box center [301, 179] width 603 height 358
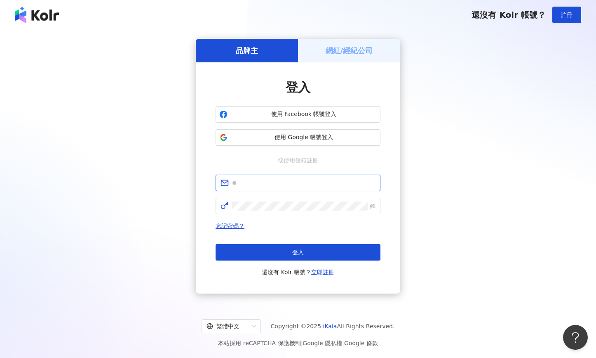
type input "**********"
click at [346, 52] on h5 "網紅/經紀公司" at bounding box center [349, 50] width 47 height 10
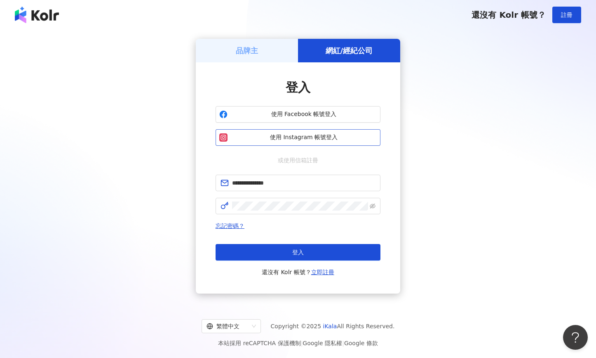
click at [330, 140] on span "使用 Instagram 帳號登入" at bounding box center [304, 137] width 146 height 8
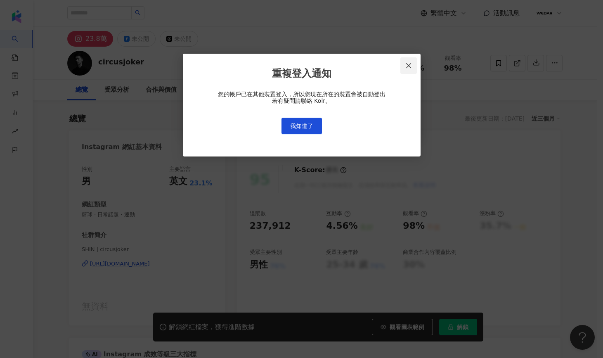
click at [411, 63] on icon "close" at bounding box center [408, 65] width 7 height 7
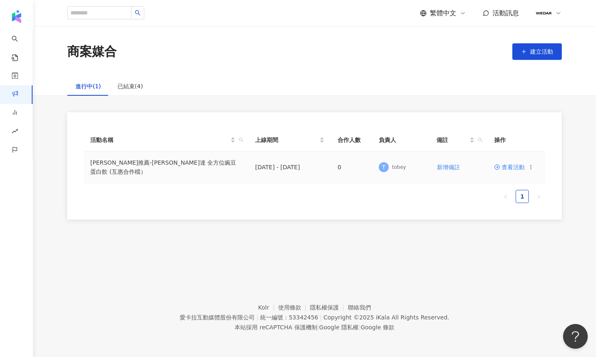
click at [508, 170] on span "查看活動" at bounding box center [510, 167] width 31 height 6
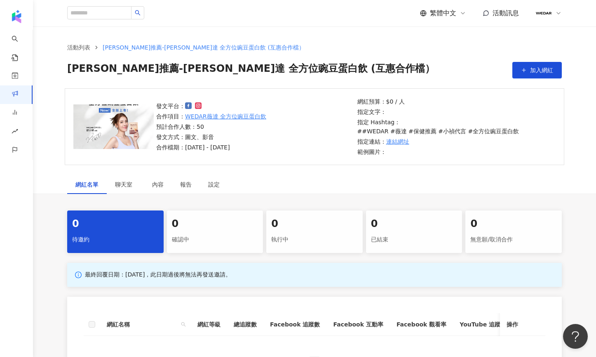
click at [552, 14] on span at bounding box center [544, 13] width 16 height 16
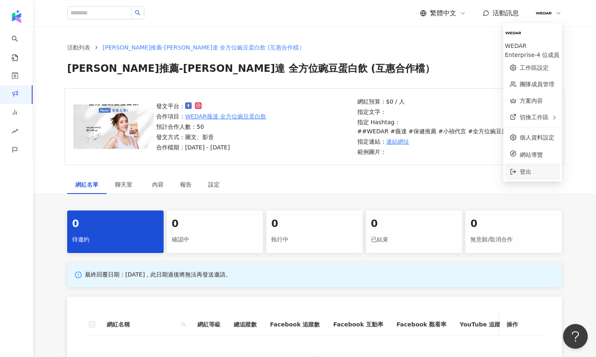
click at [520, 167] on span "登出" at bounding box center [537, 171] width 35 height 9
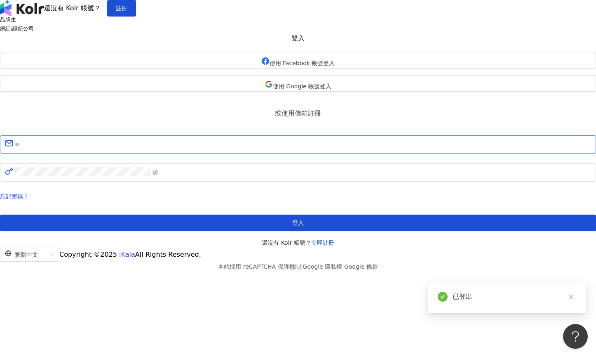
type input "**********"
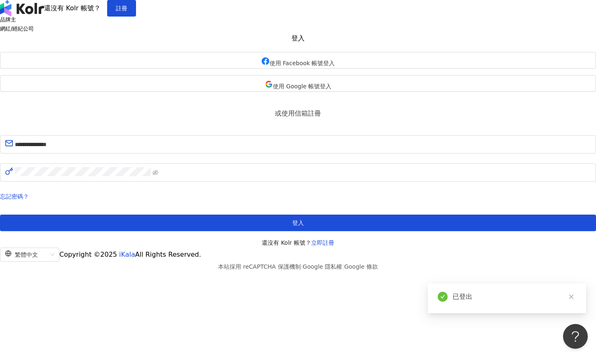
click at [365, 32] on h5 "網紅/經紀公司" at bounding box center [298, 29] width 596 height 6
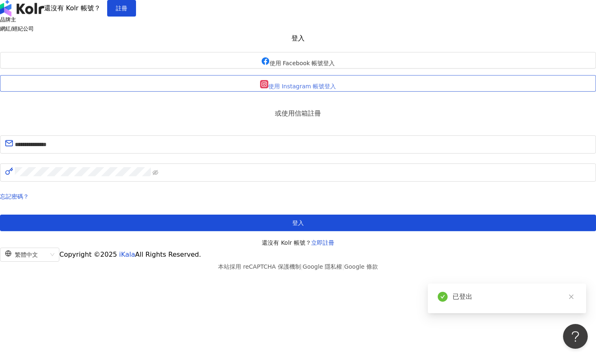
click at [336, 89] on span "使用 Instagram 帳號登入" at bounding box center [302, 86] width 68 height 7
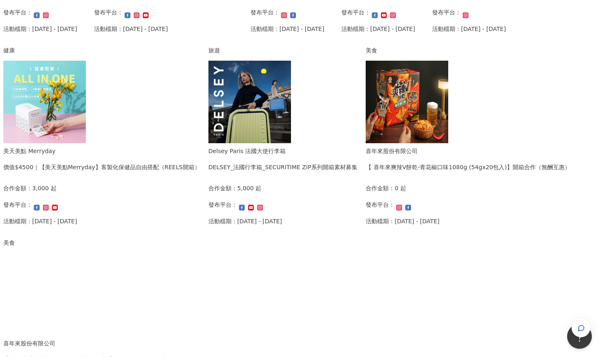
scroll to position [322, 0]
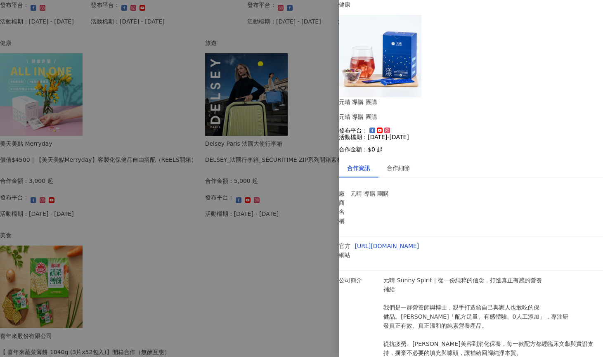
scroll to position [15, 0]
click at [407, 163] on div "合作細節" at bounding box center [397, 167] width 23 height 9
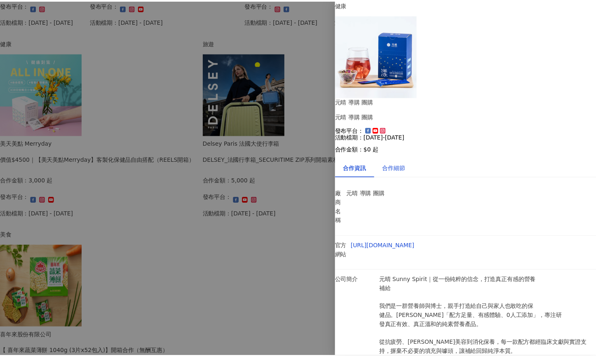
scroll to position [0, 0]
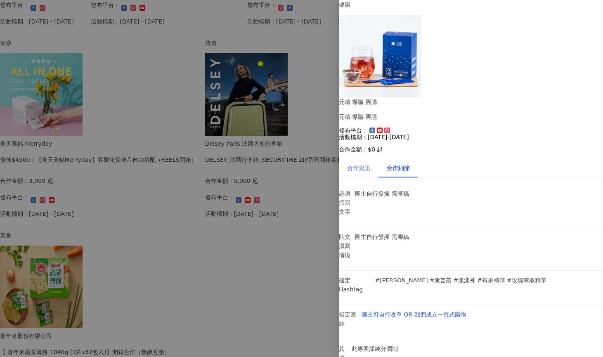
click at [378, 158] on div "合作資訊" at bounding box center [359, 167] width 40 height 19
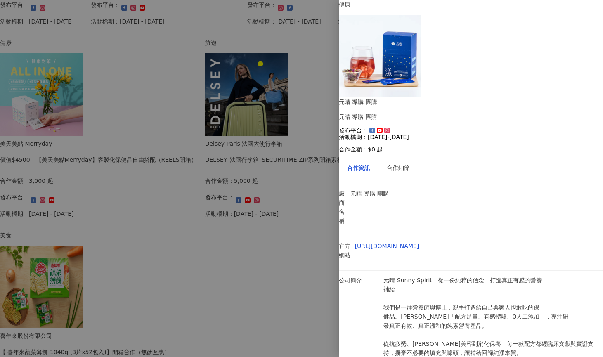
click at [249, 177] on div at bounding box center [301, 178] width 603 height 357
